Goal: Task Accomplishment & Management: Manage account settings

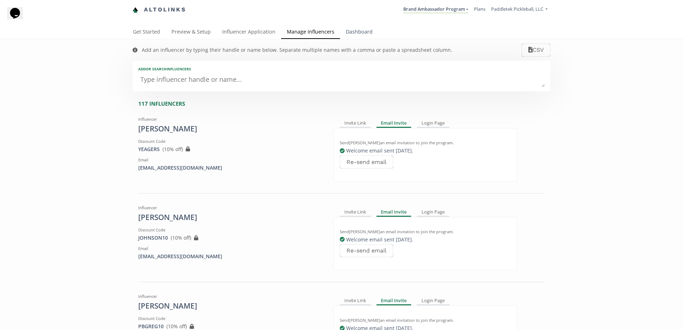
click at [354, 34] on link "Dashboard" at bounding box center [359, 32] width 38 height 14
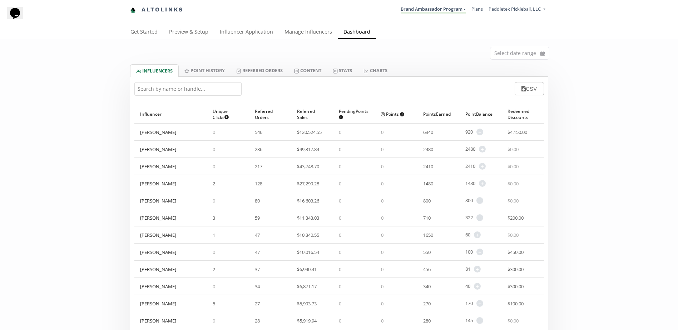
click at [165, 89] on input "text" at bounding box center [187, 89] width 107 height 14
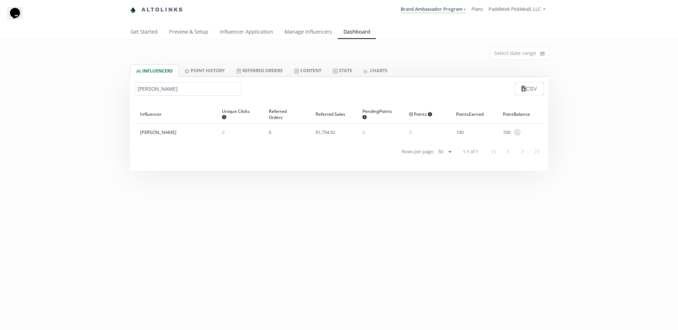
type input "hedrick"
click at [516, 131] on span "+" at bounding box center [517, 132] width 7 height 7
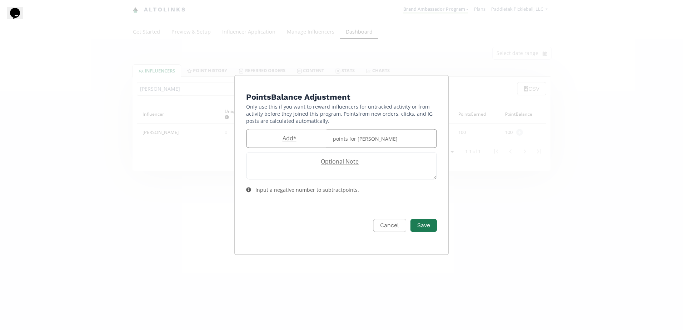
click at [266, 146] on input "Edit Program" at bounding box center [288, 138] width 82 height 18
type input "-75"
click at [421, 223] on button "Save" at bounding box center [423, 225] width 29 height 15
click at [385, 225] on button "Cancel" at bounding box center [388, 225] width 35 height 15
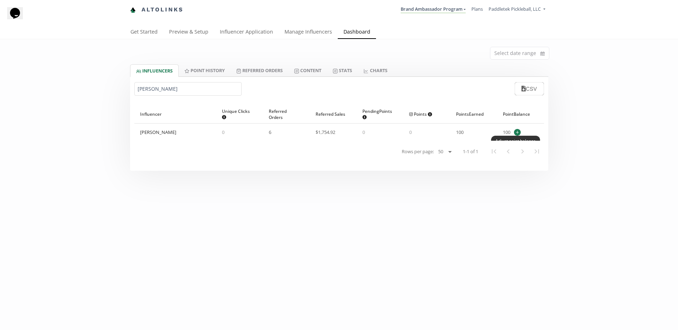
click at [516, 132] on span "+" at bounding box center [517, 132] width 7 height 7
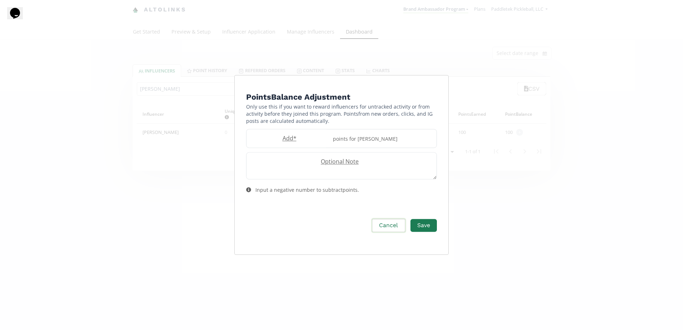
click at [388, 227] on button "Cancel" at bounding box center [388, 225] width 35 height 15
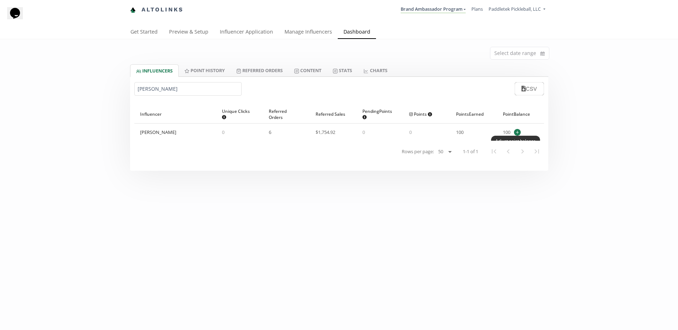
click at [518, 133] on span "+" at bounding box center [517, 132] width 7 height 7
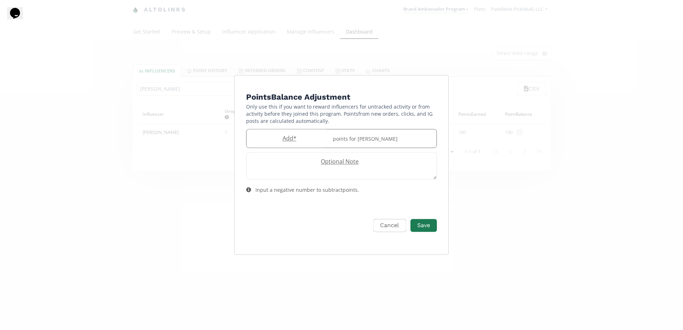
click at [282, 140] on label "Add *" at bounding box center [288, 138] width 82 height 8
type input "-75"
click at [427, 227] on button "Save" at bounding box center [423, 225] width 29 height 15
drag, startPoint x: 308, startPoint y: 134, endPoint x: 218, endPoint y: 138, distance: 90.1
click at [218, 138] on div "Points Balance Adjustment Only use this if you want to reward influencers for u…" at bounding box center [341, 165] width 683 height 330
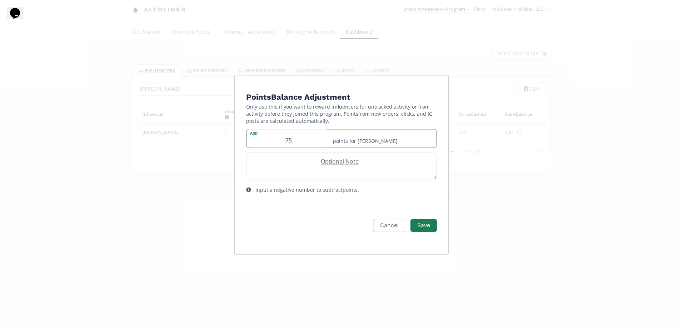
drag, startPoint x: 218, startPoint y: 138, endPoint x: 299, endPoint y: 138, distance: 81.5
click at [299, 138] on input "-75" at bounding box center [288, 138] width 82 height 18
click at [385, 221] on button "Cancel" at bounding box center [388, 225] width 35 height 15
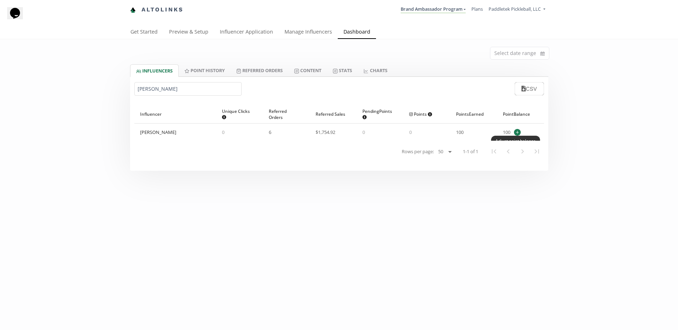
click at [518, 133] on span "+" at bounding box center [517, 132] width 7 height 7
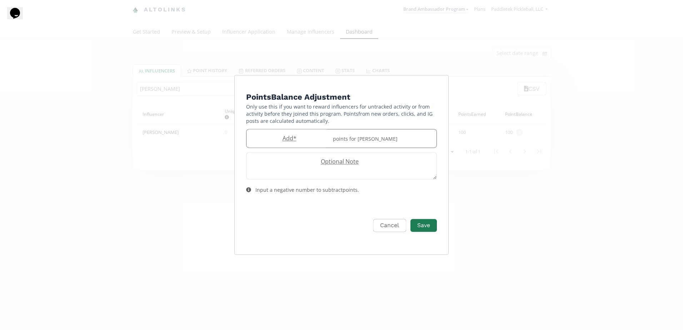
click at [281, 138] on label "Add *" at bounding box center [288, 138] width 82 height 8
click at [383, 229] on button "Cancel" at bounding box center [388, 225] width 35 height 15
